Goal: Task Accomplishment & Management: Manage account settings

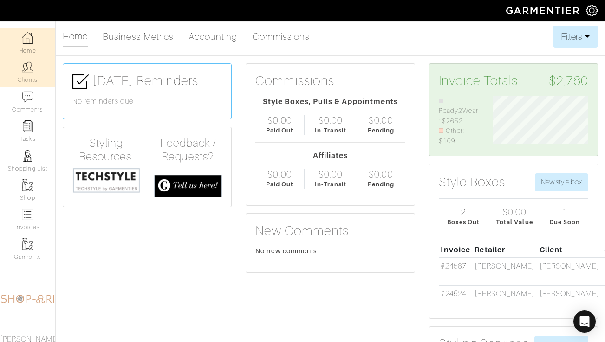
scroll to position [50, 109]
click at [30, 82] on link "Clients" at bounding box center [27, 72] width 55 height 29
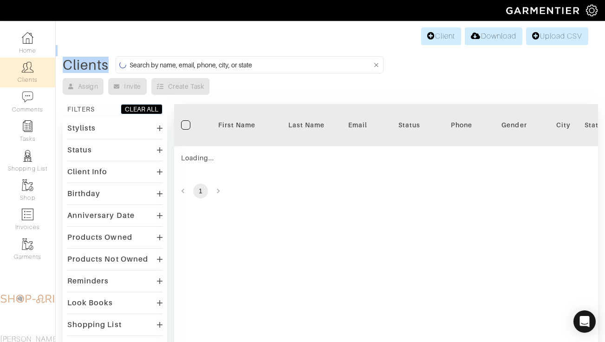
click at [166, 56] on div "Client Download Upload CSV Clients Assign Invite Create Task FILTERS CLEAR ALL …" at bounding box center [302, 236] width 605 height 420
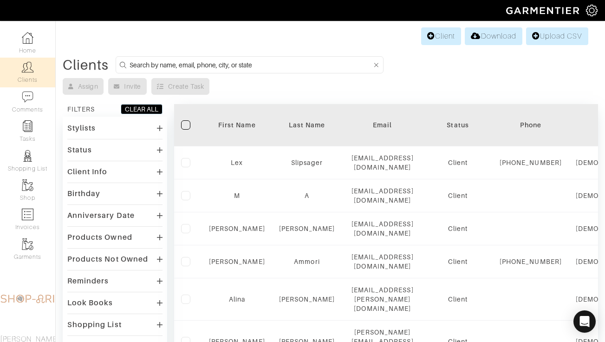
click at [189, 65] on input at bounding box center [251, 65] width 242 height 12
type input "janet"
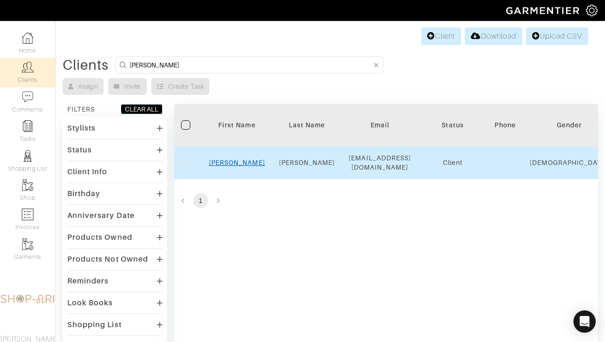
click at [237, 163] on link "Janet" at bounding box center [237, 162] width 56 height 7
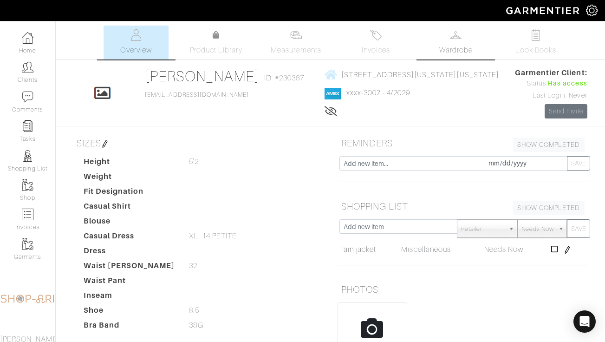
click at [465, 53] on span "Wardrobe" at bounding box center [455, 50] width 33 height 11
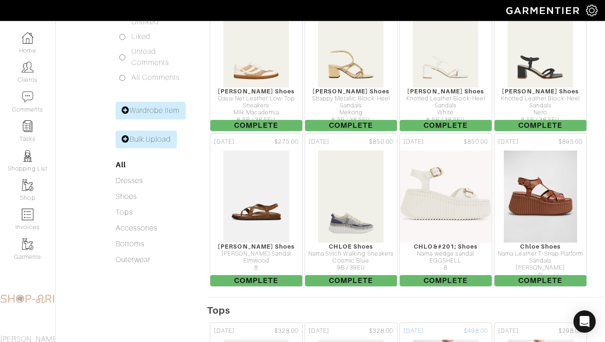
scroll to position [153, 0]
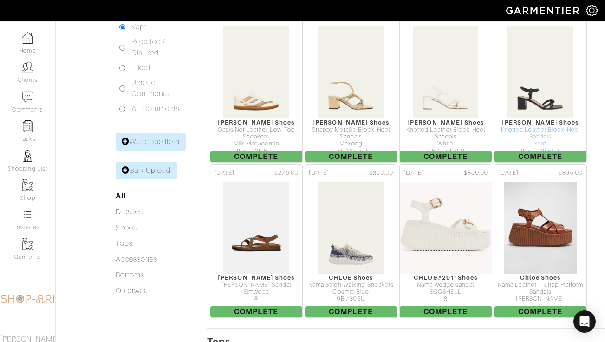
click at [531, 121] on div "[PERSON_NAME] Shoes" at bounding box center [541, 122] width 92 height 7
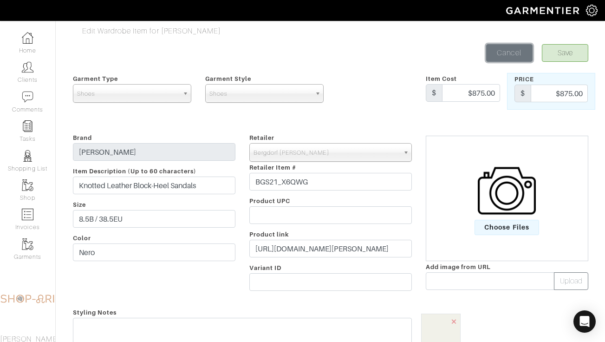
click at [502, 48] on link "Cancel" at bounding box center [509, 53] width 46 height 18
